Goal: Transaction & Acquisition: Purchase product/service

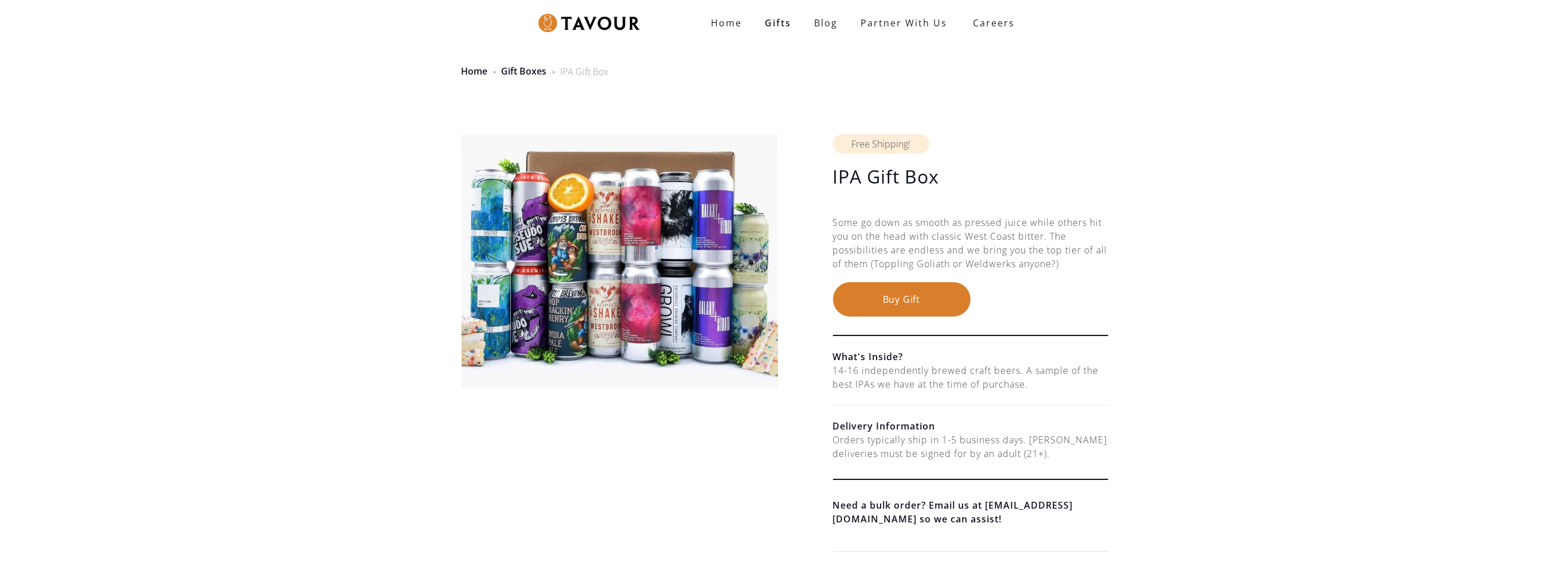
click at [943, 295] on button "Buy Gift" at bounding box center [901, 299] width 137 height 35
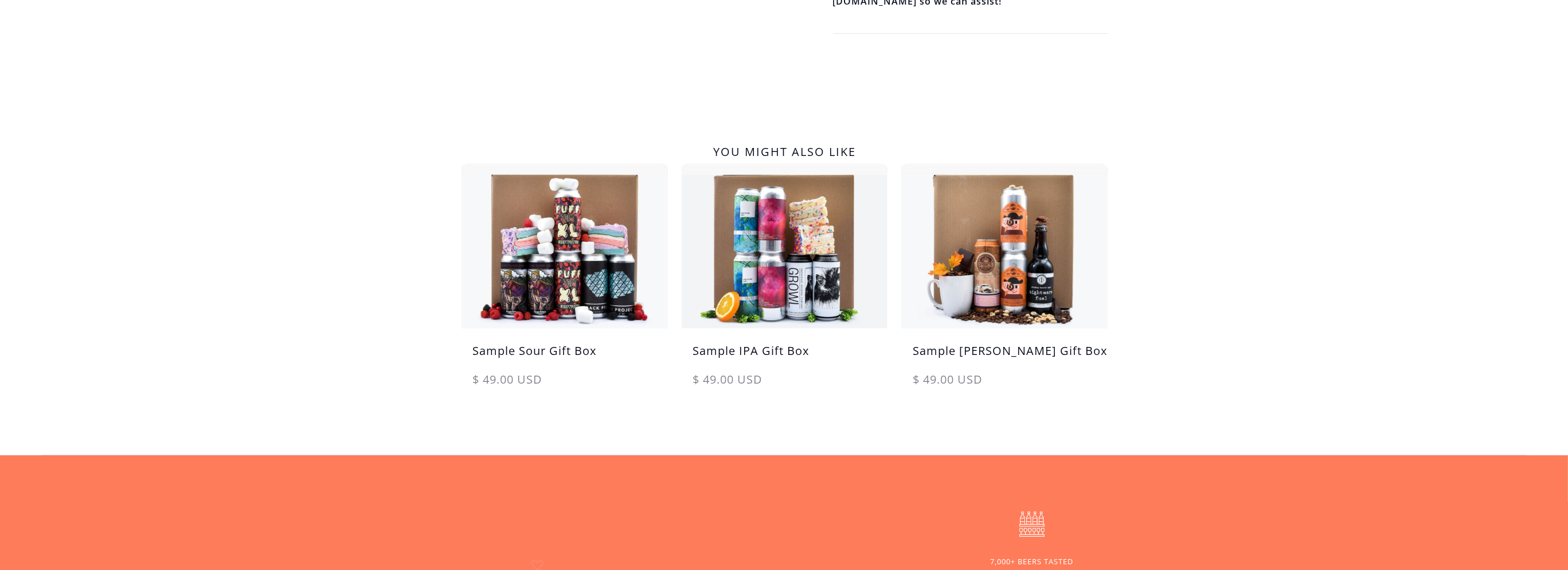
scroll to position [573, 0]
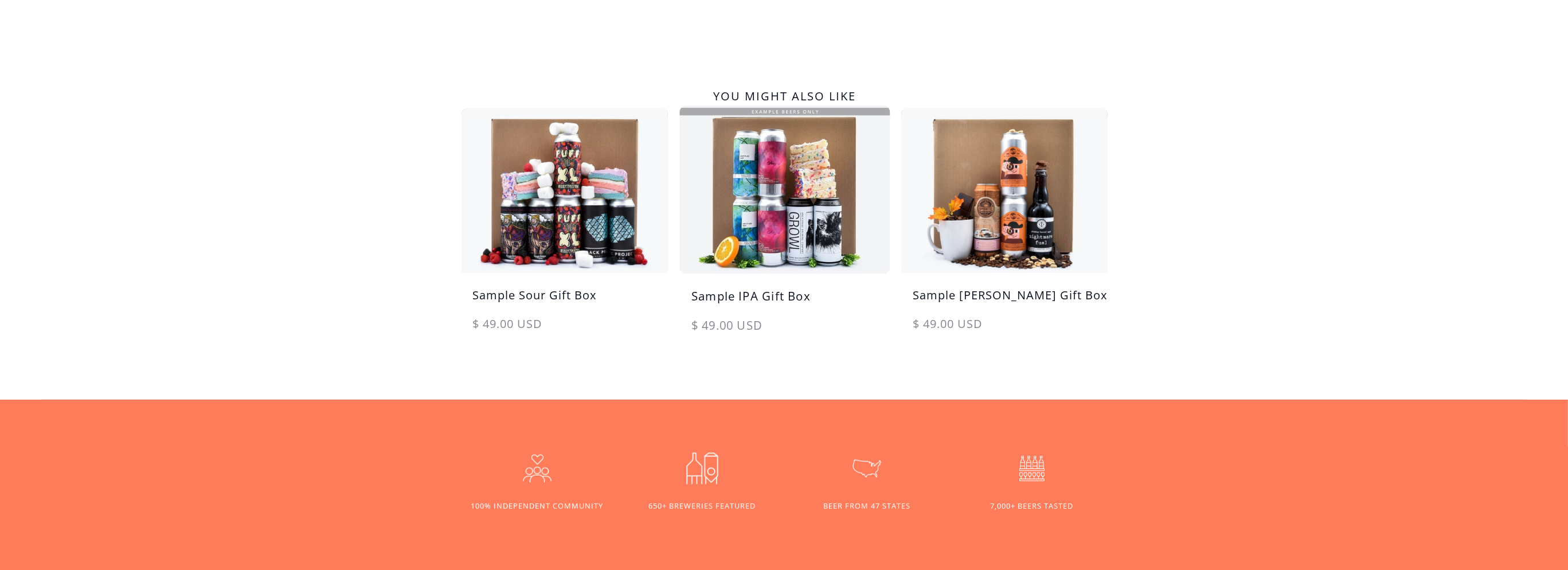
click at [796, 251] on img at bounding box center [784, 190] width 217 height 174
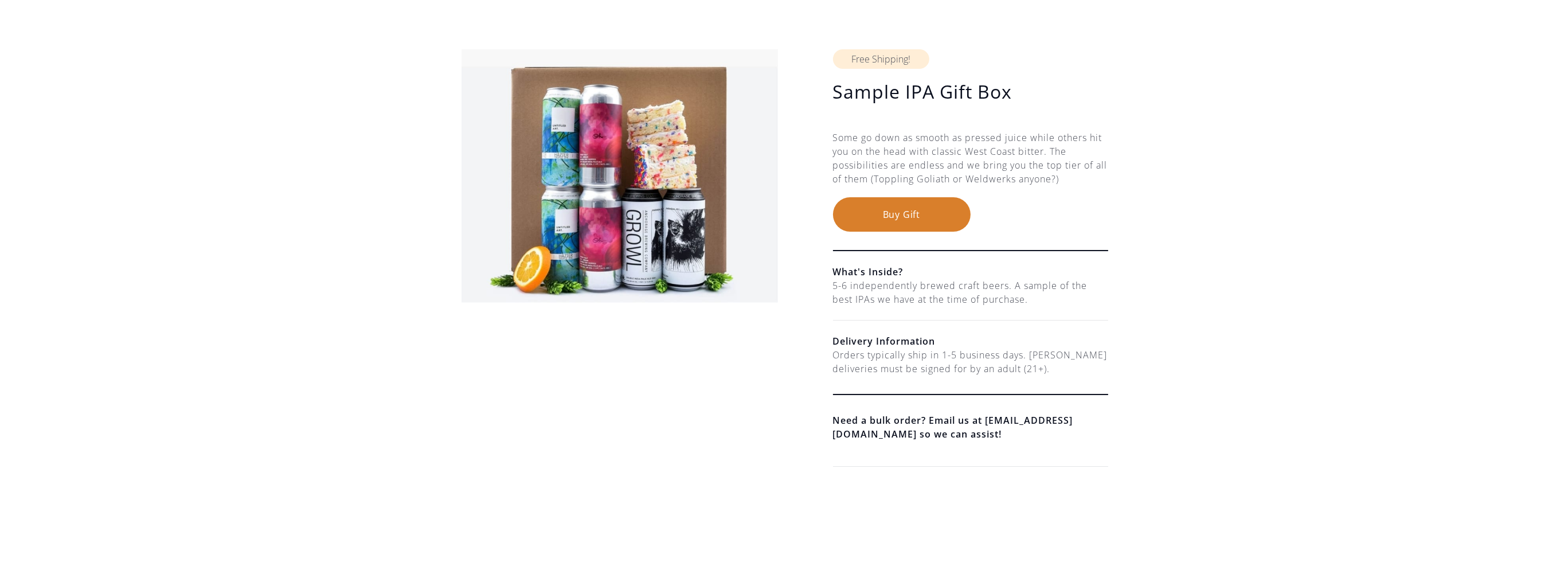
scroll to position [115, 0]
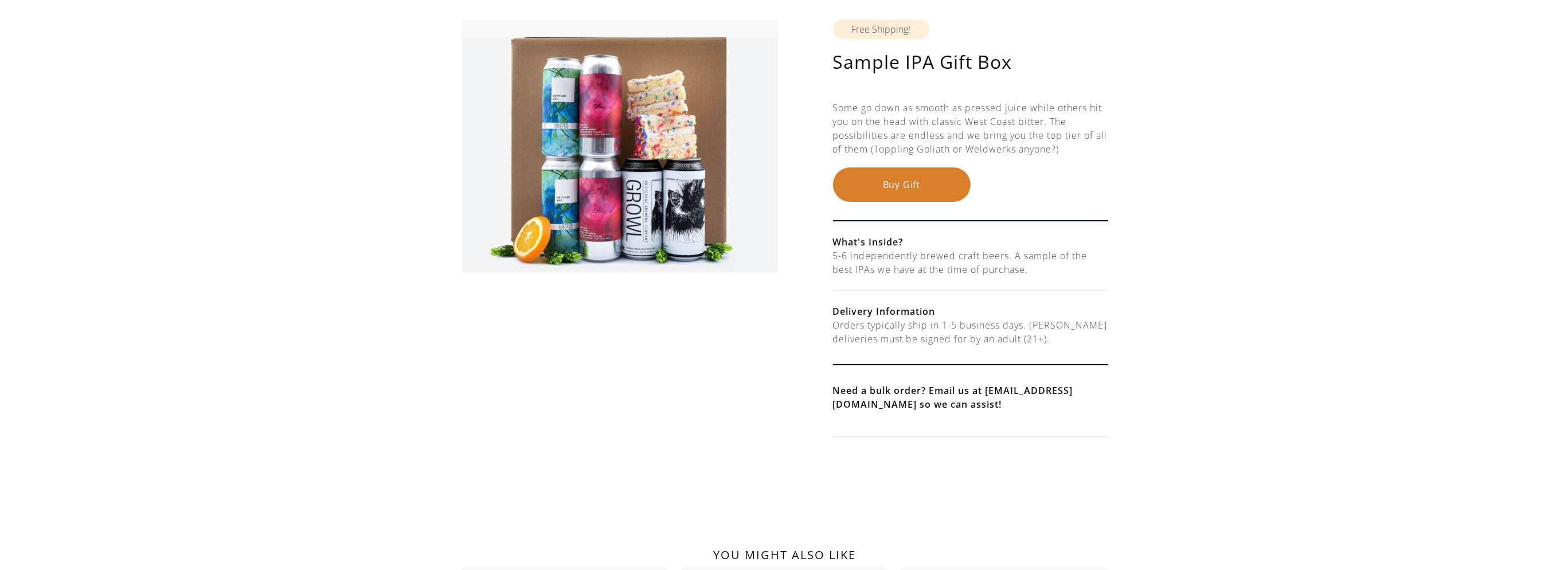
click at [927, 177] on button "Buy Gift" at bounding box center [901, 184] width 137 height 35
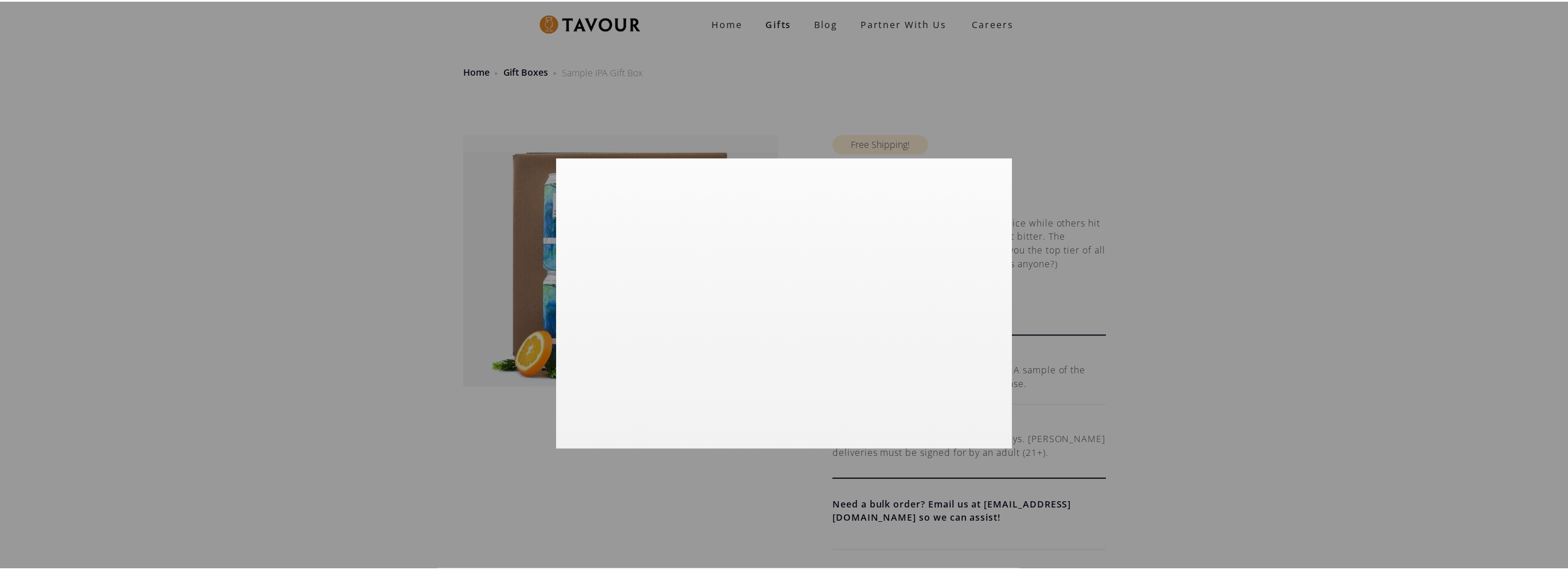
scroll to position [0, 0]
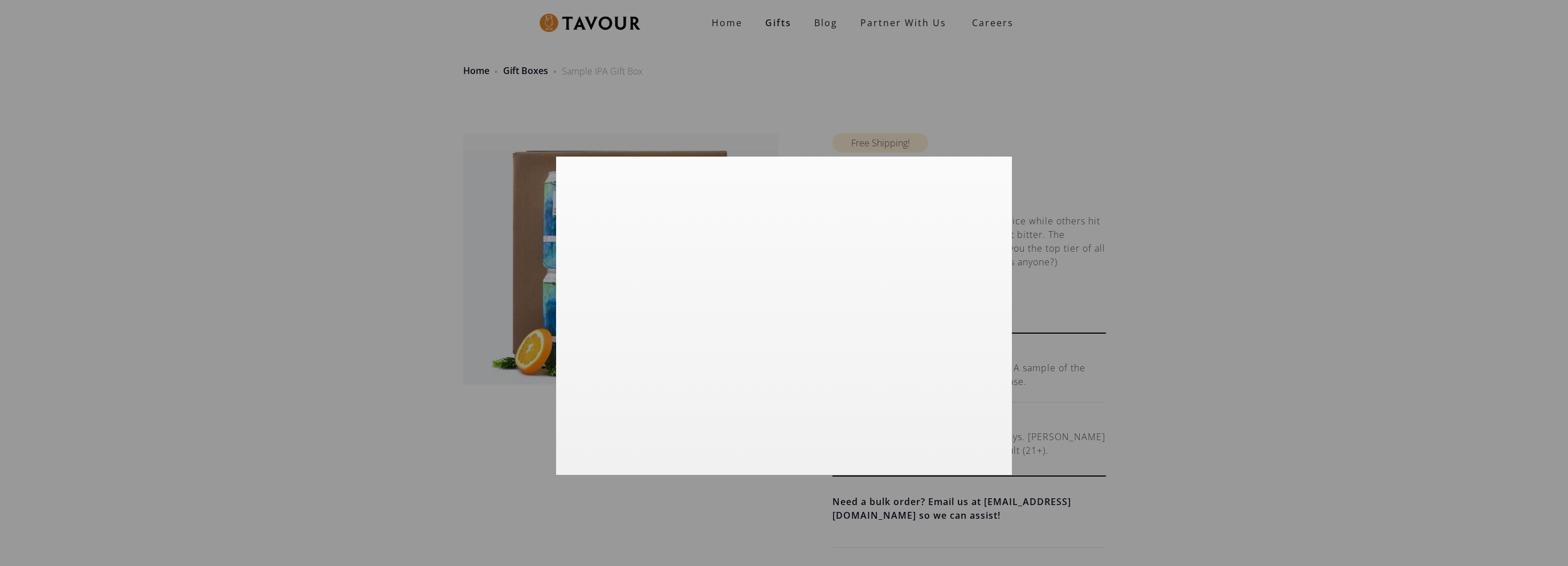
click at [1096, 86] on div at bounding box center [784, 283] width 1568 height 566
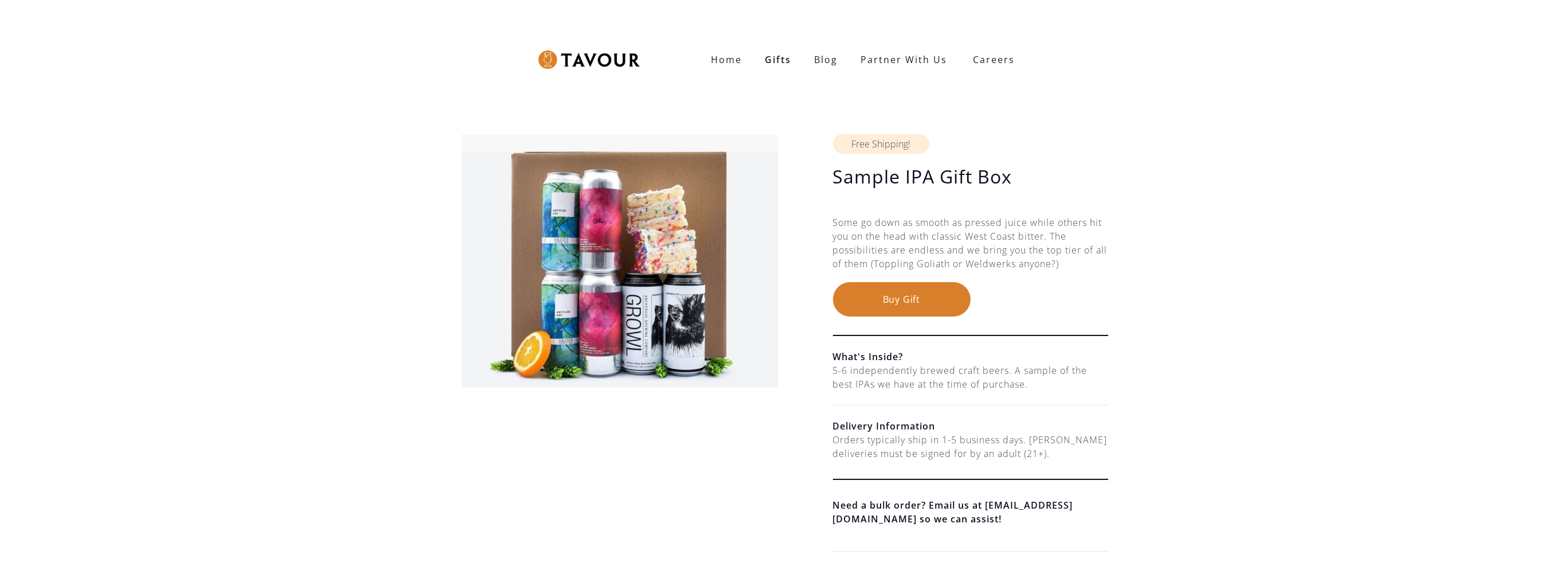
click at [908, 299] on button "Buy Gift" at bounding box center [901, 299] width 137 height 35
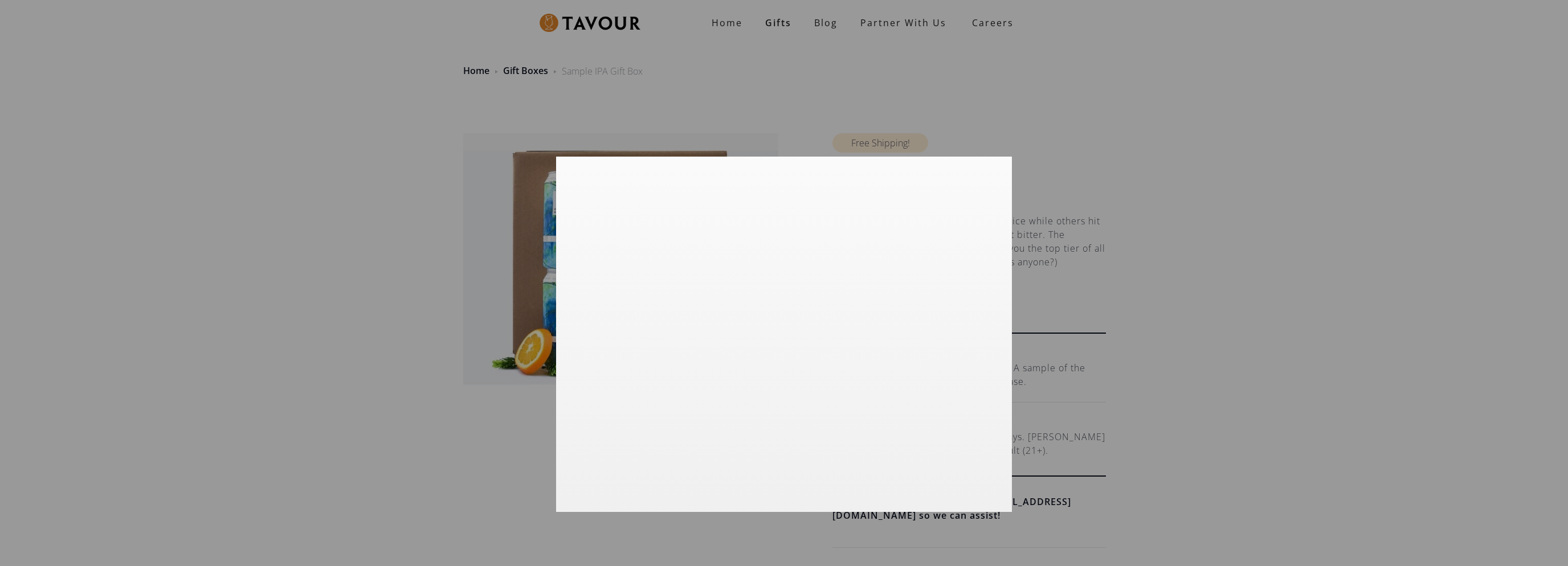
drag, startPoint x: 232, startPoint y: 59, endPoint x: 628, endPoint y: 74, distance: 396.3
click at [284, 54] on div at bounding box center [784, 283] width 1568 height 566
click at [882, 104] on div at bounding box center [784, 283] width 1568 height 566
drag, startPoint x: 460, startPoint y: 227, endPoint x: 526, endPoint y: 241, distance: 67.5
click at [471, 227] on div at bounding box center [784, 283] width 1568 height 566
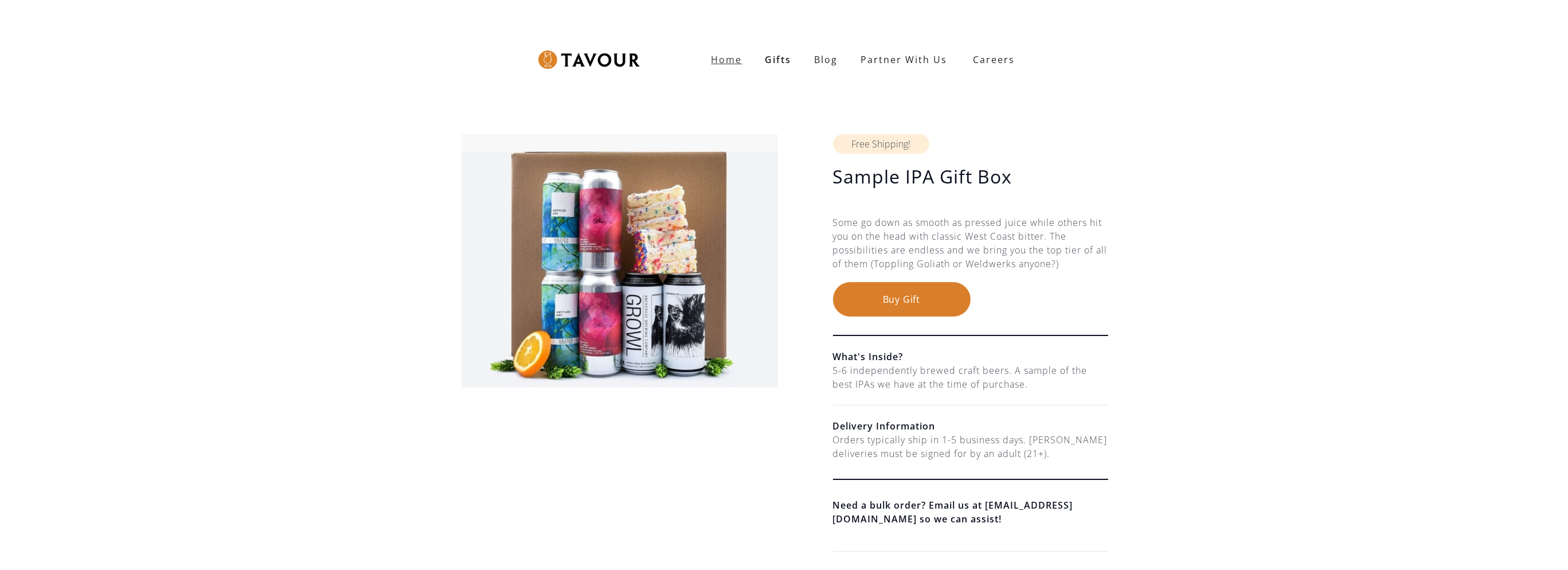
click at [718, 59] on strong "Home" at bounding box center [727, 59] width 31 height 13
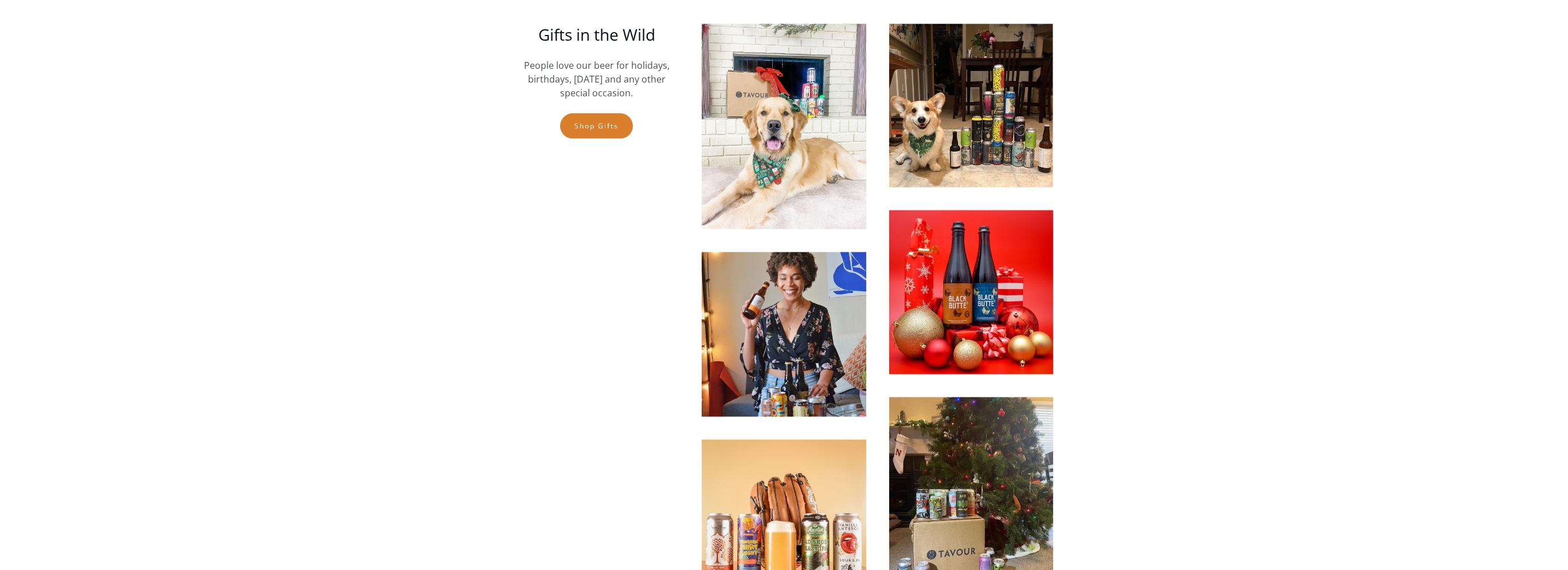
scroll to position [2926, 0]
